Goal: Information Seeking & Learning: Learn about a topic

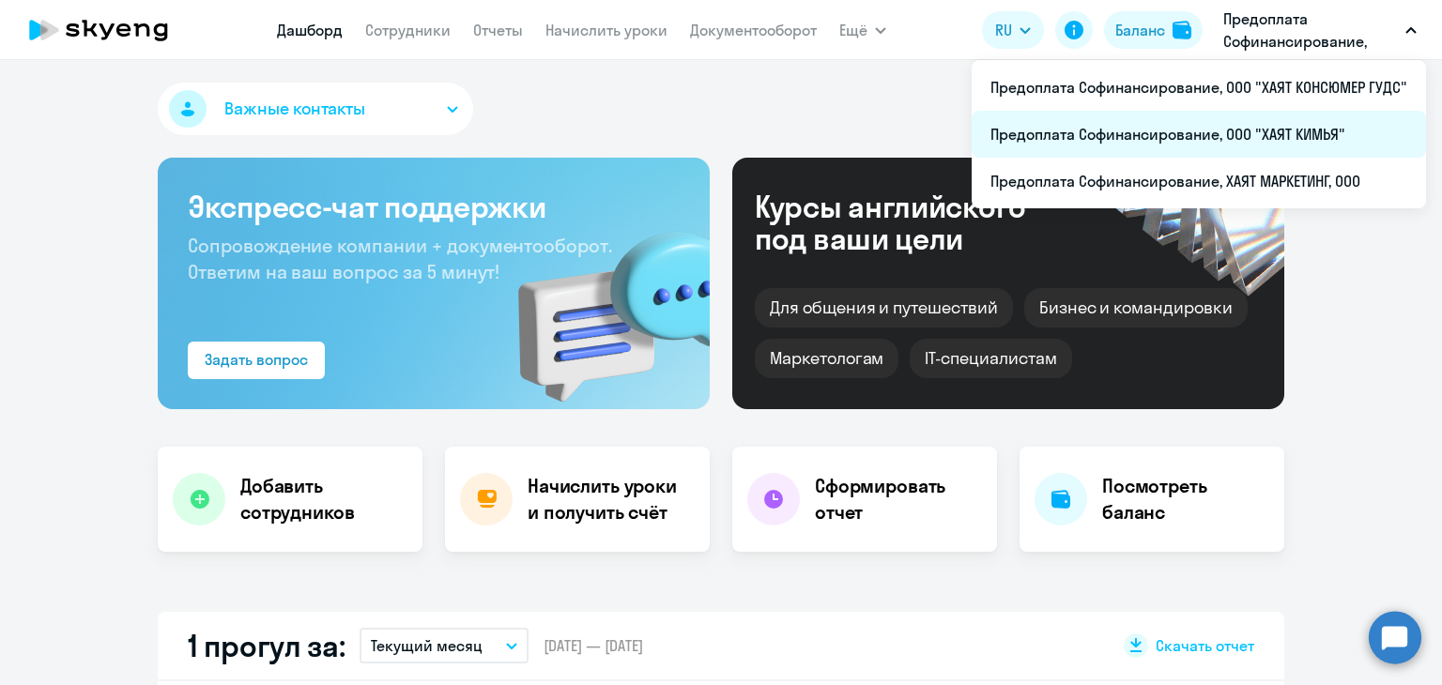
select select "30"
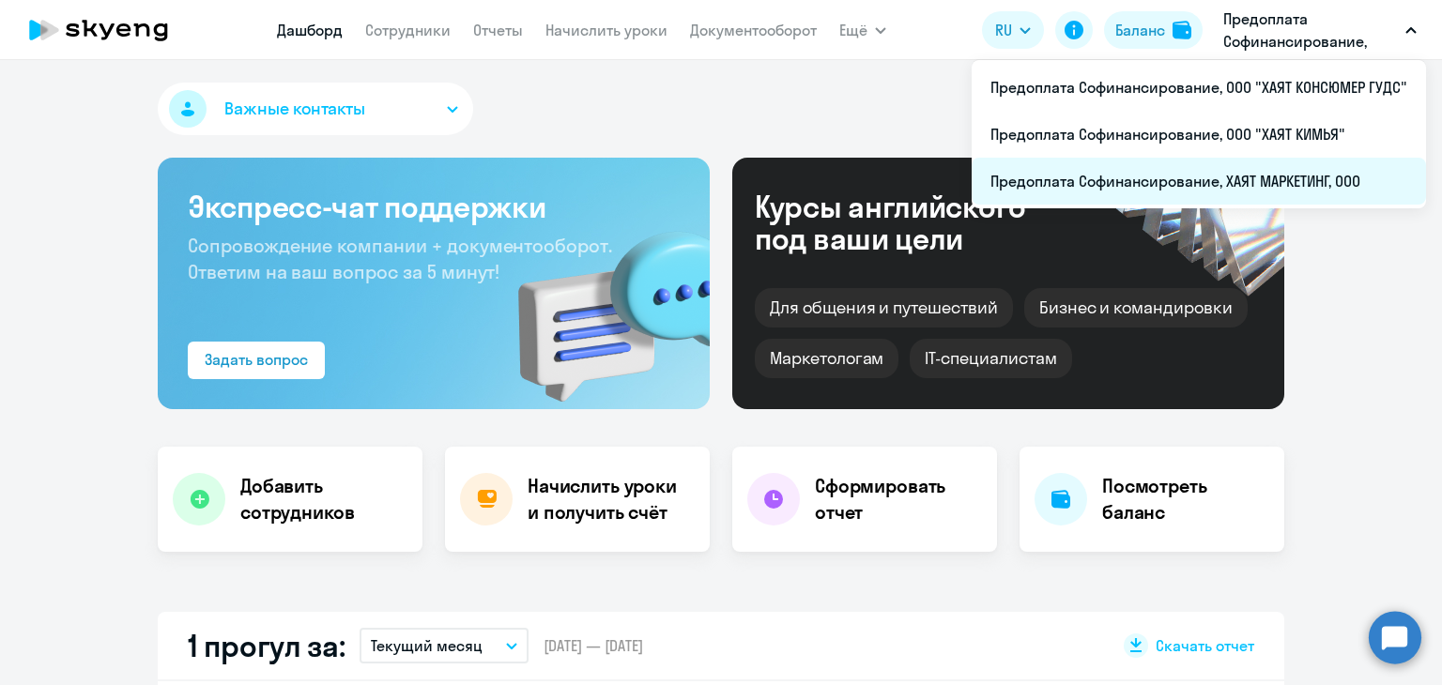
click at [1261, 181] on li "Предоплата Софинансирование, ХАЯТ МАРКЕТИНГ, ООО" at bounding box center [1199, 181] width 454 height 47
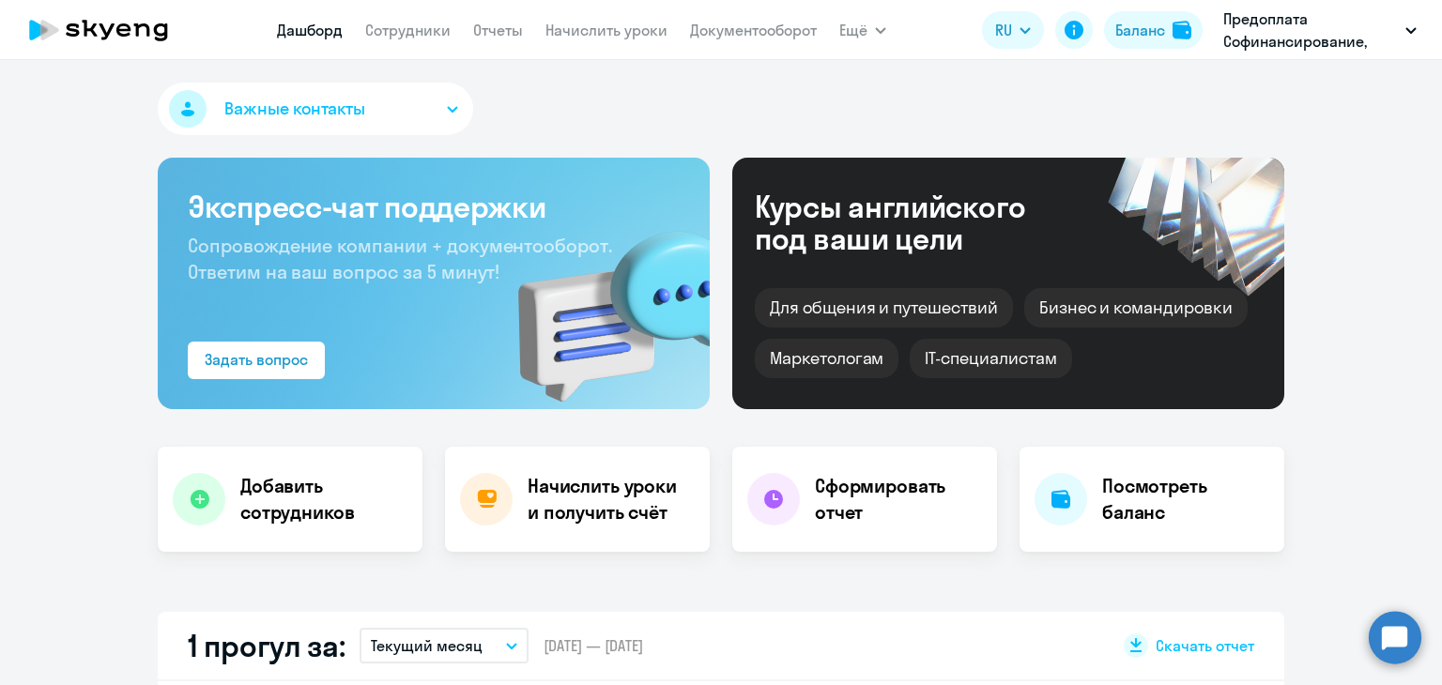
select select "30"
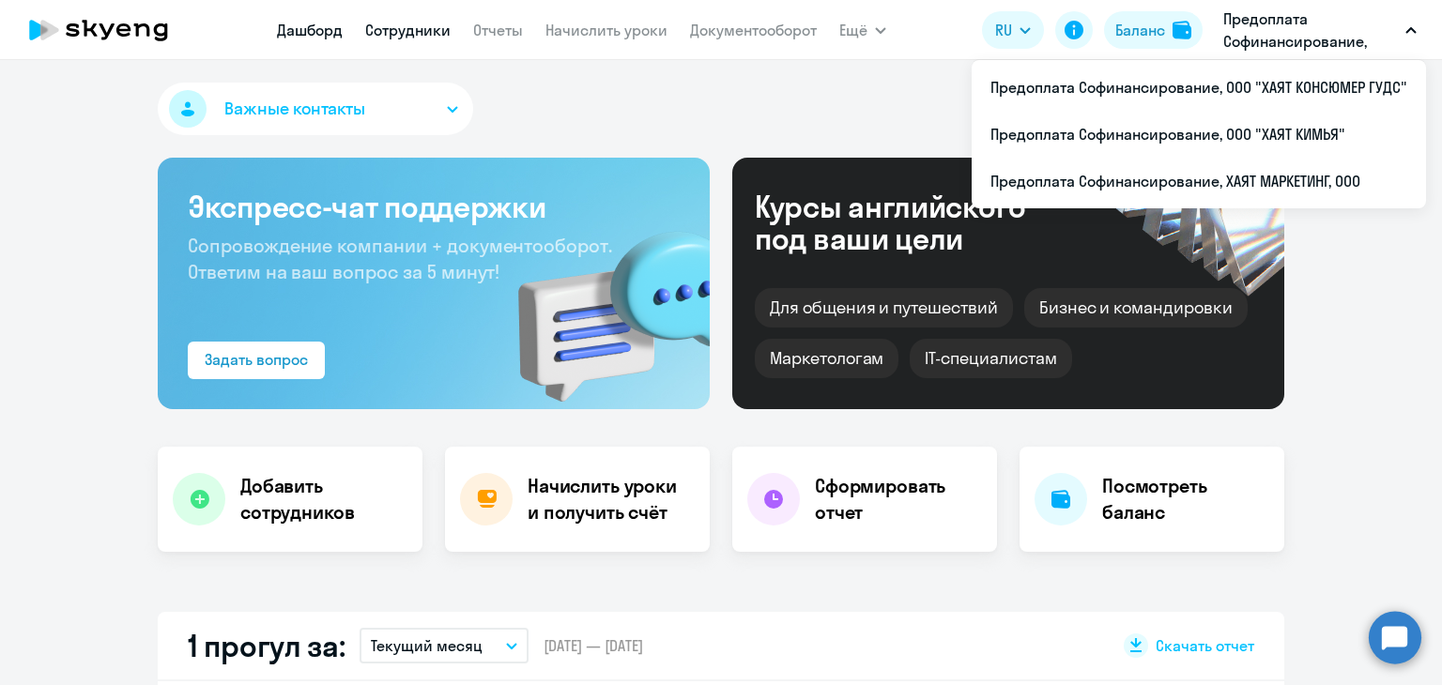
click at [428, 30] on link "Сотрудники" at bounding box center [407, 30] width 85 height 19
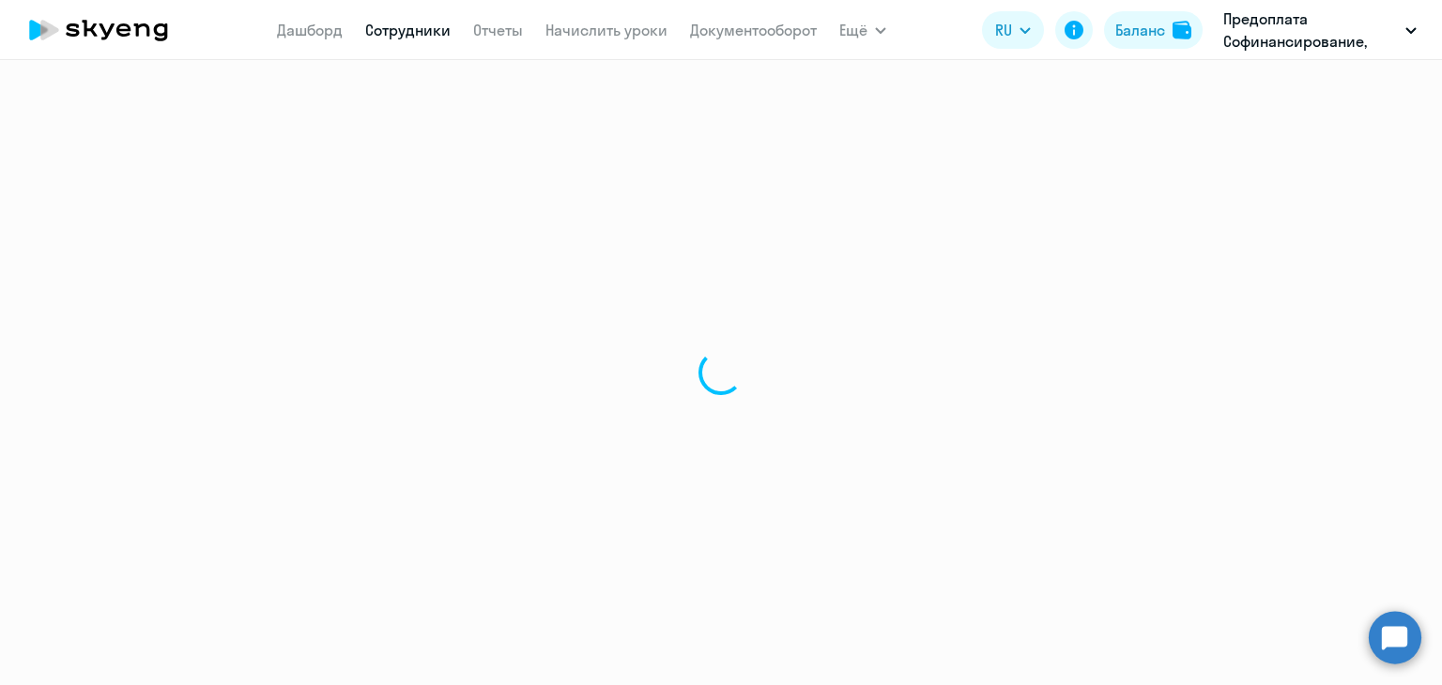
select select "30"
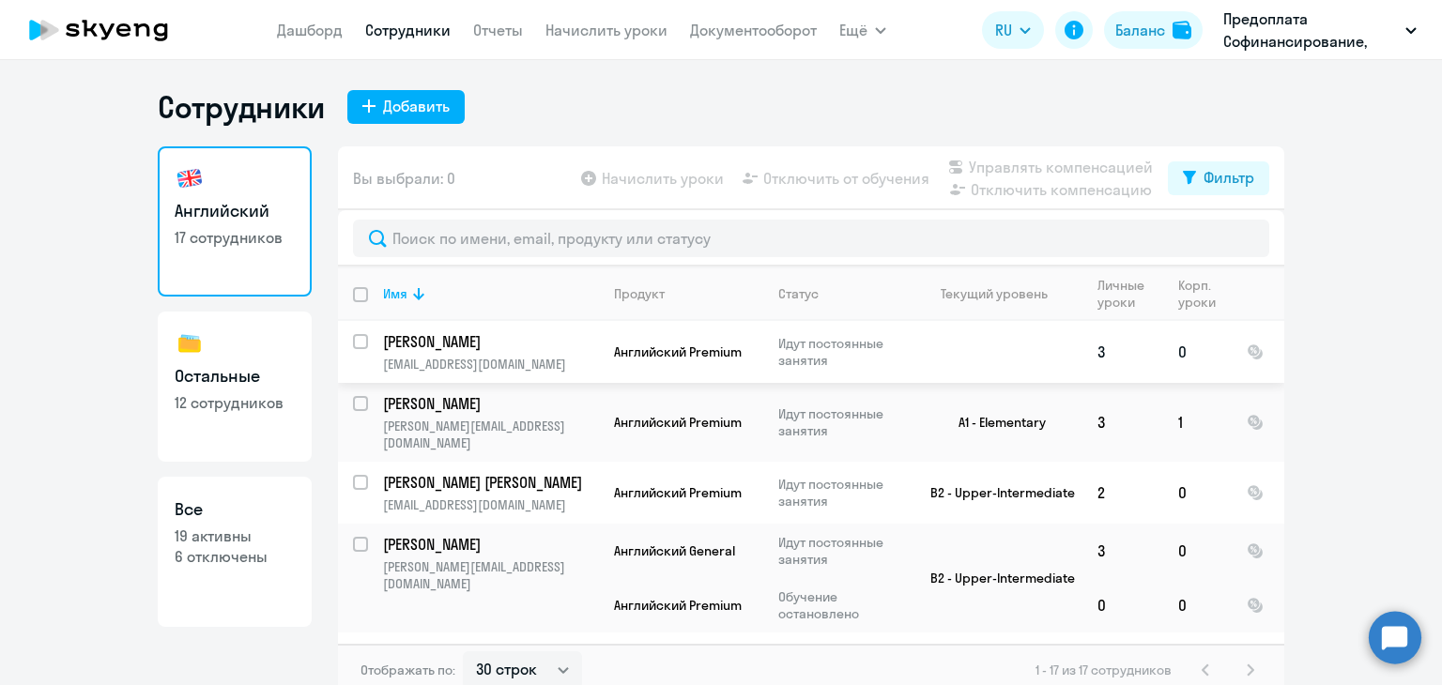
click at [464, 363] on p "[EMAIL_ADDRESS][DOMAIN_NAME]" at bounding box center [490, 364] width 215 height 17
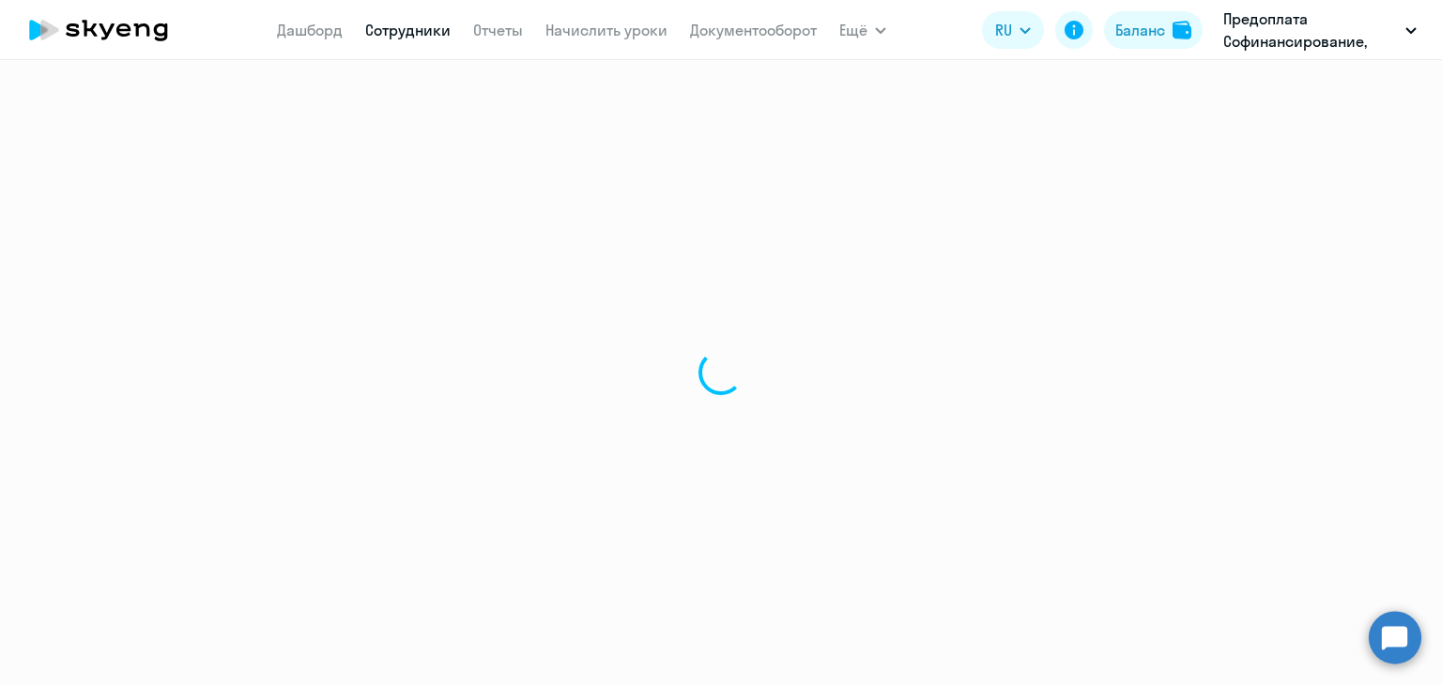
select select "english"
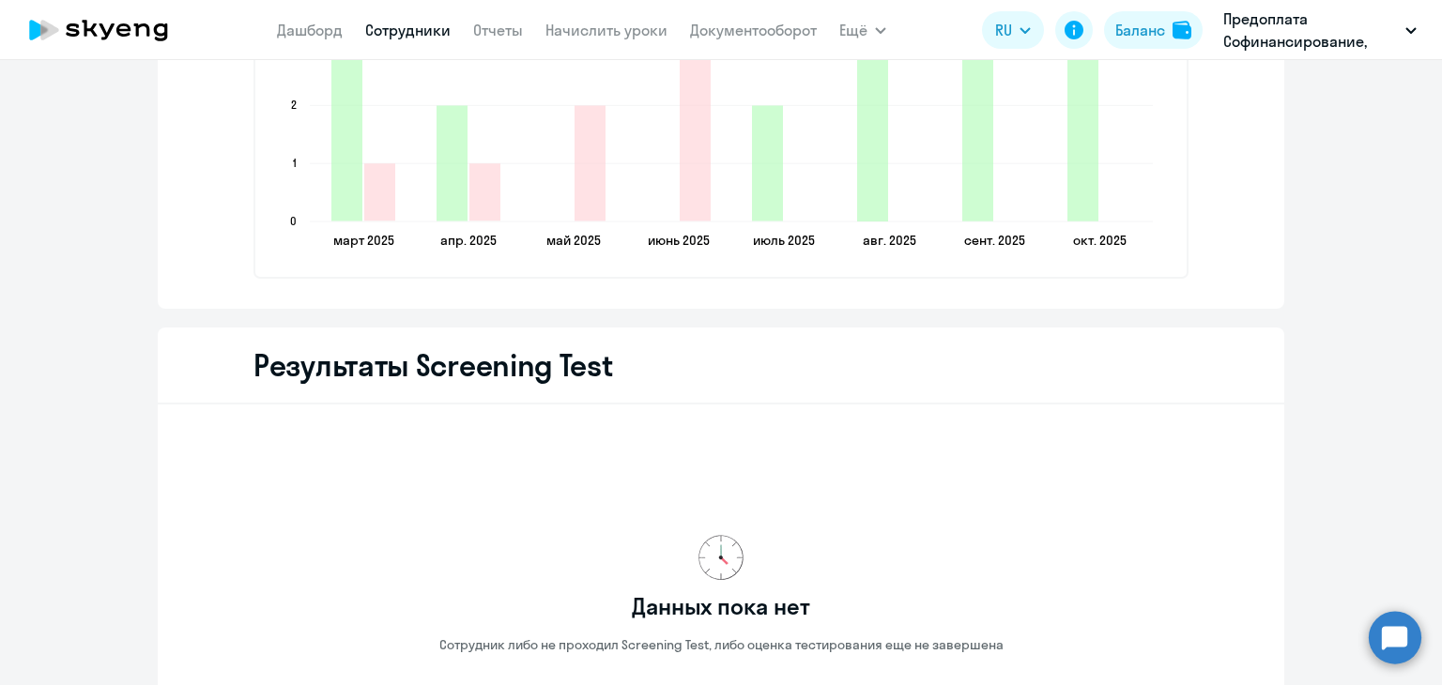
scroll to position [2932, 0]
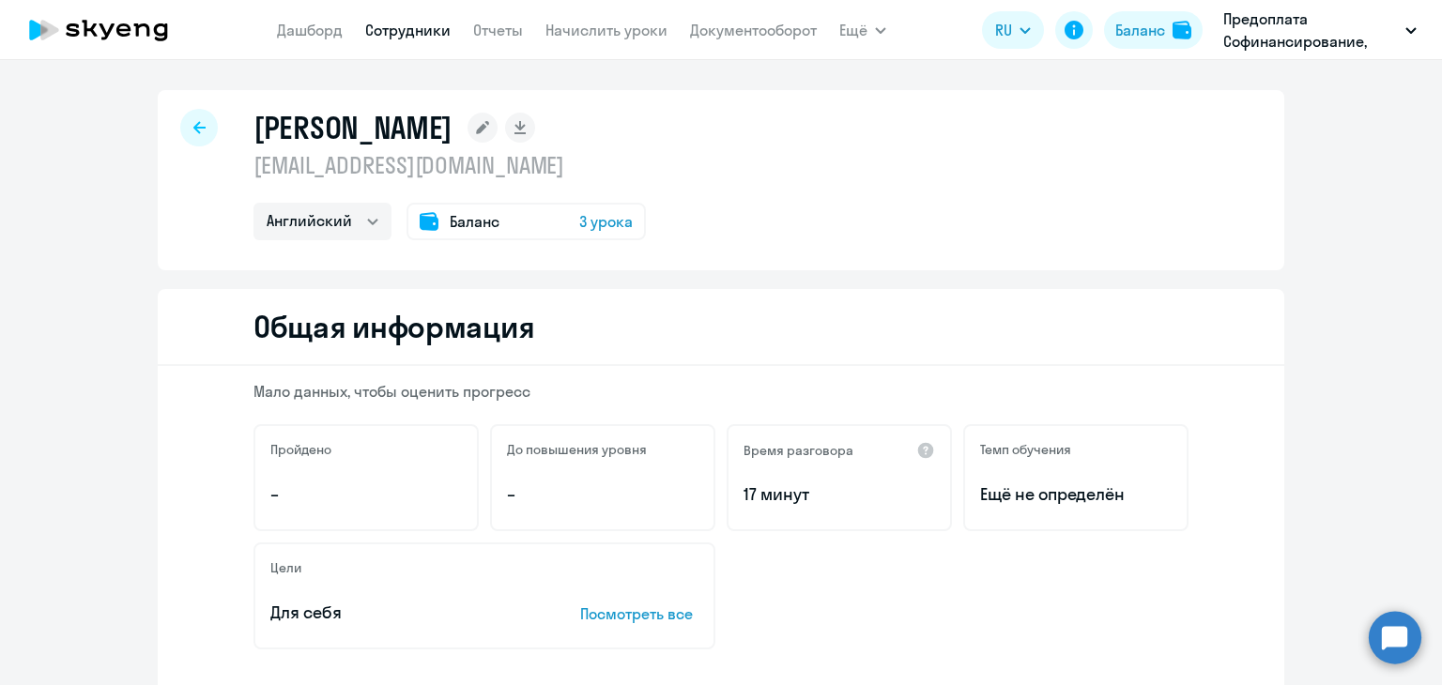
select select "english"
